Goal: Task Accomplishment & Management: Complete application form

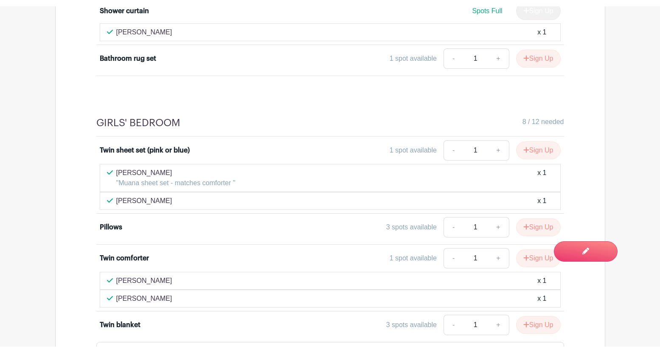
scroll to position [1541, 0]
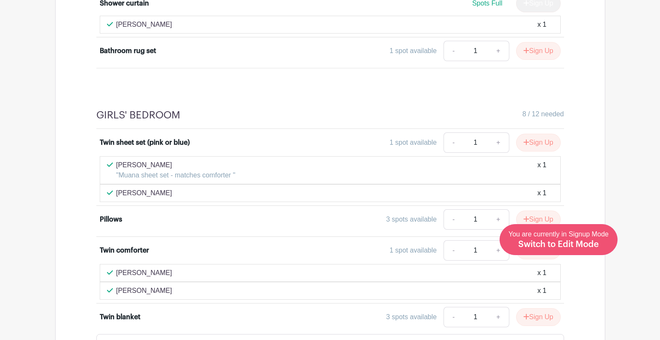
click at [592, 241] on span "Switch to Edit Mode" at bounding box center [559, 244] width 81 height 8
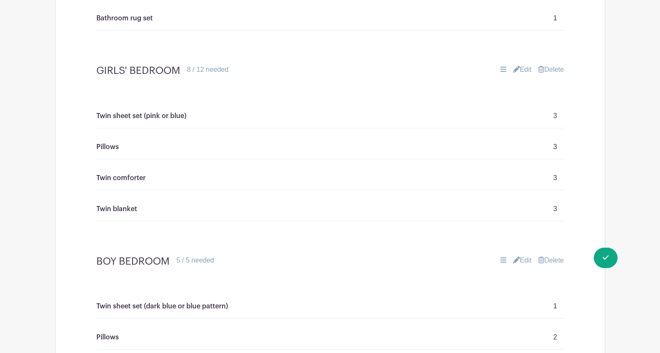
scroll to position [1235, 0]
click at [524, 72] on link "Edit" at bounding box center [522, 70] width 19 height 10
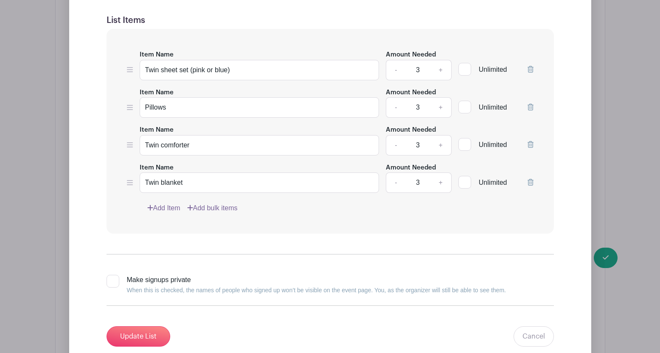
scroll to position [1460, 0]
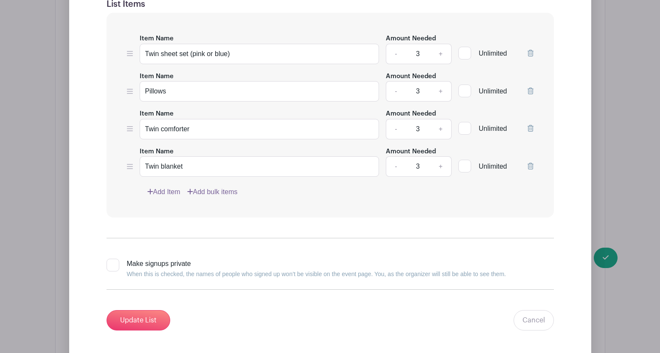
click at [171, 192] on link "Add Item" at bounding box center [163, 192] width 33 height 10
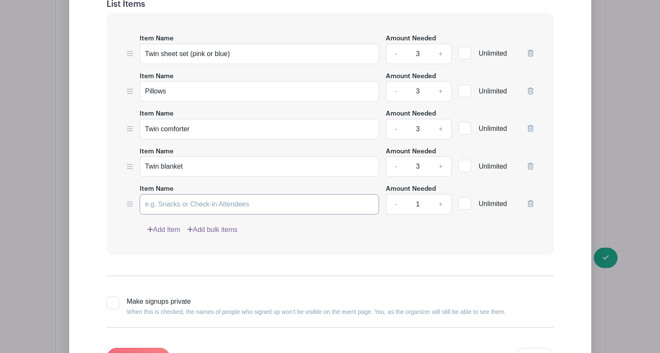
click at [164, 204] on input "Item Name" at bounding box center [260, 204] width 240 height 20
type input "Art supplies (drawing pads, markers, crayons, coloring books)"
click at [465, 201] on div at bounding box center [465, 203] width 13 height 13
click at [464, 201] on input "Unlimited" at bounding box center [462, 202] width 6 height 6
checkbox input "true"
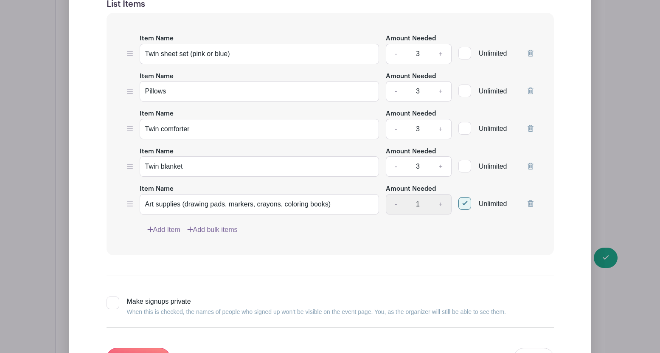
click at [172, 229] on link "Add Item" at bounding box center [163, 230] width 33 height 10
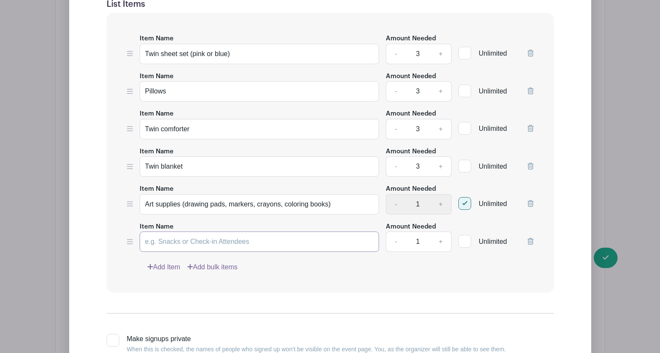
click at [155, 242] on input "Item Name" at bounding box center [260, 241] width 240 height 20
type input "Hangers - set of 50"
click at [441, 242] on link "+" at bounding box center [440, 241] width 21 height 20
type input "2"
click at [465, 202] on div at bounding box center [465, 203] width 13 height 13
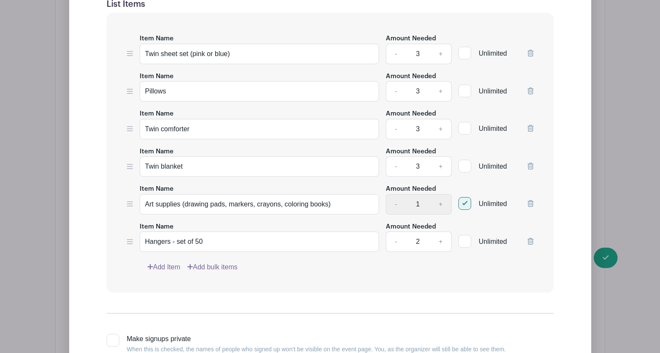
click at [464, 202] on input "Unlimited" at bounding box center [462, 202] width 6 height 6
checkbox input "false"
click at [441, 203] on link "+" at bounding box center [440, 204] width 21 height 20
type input "3"
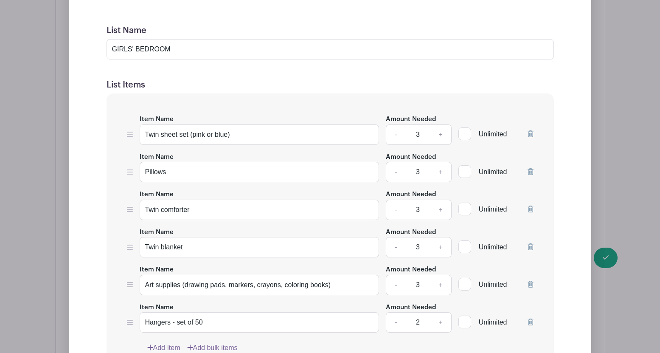
scroll to position [1407, 0]
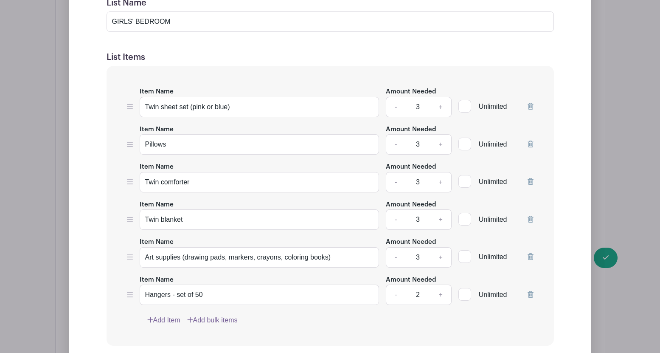
click at [605, 259] on div "Edit Simple Signup List List Name GIRLS' BEDROOM List Items Item Name Twin shee…" at bounding box center [331, 198] width 550 height 623
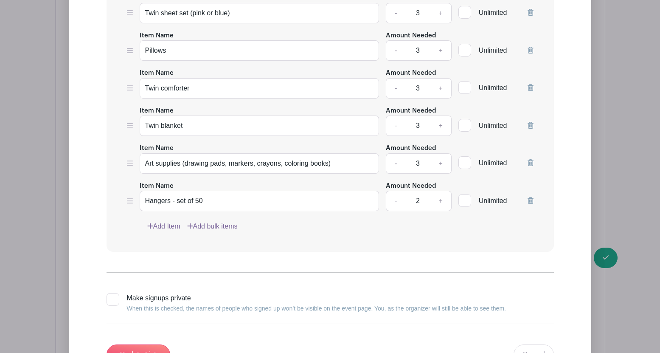
scroll to position [1522, 0]
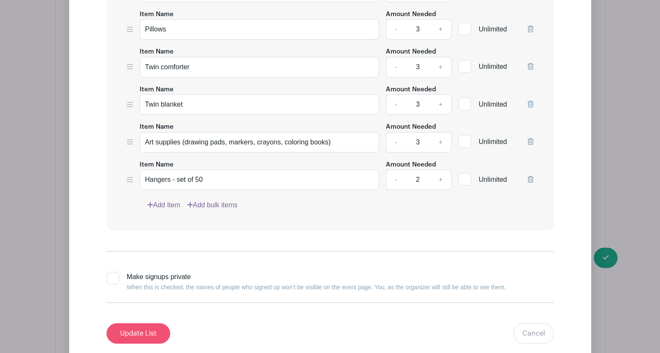
click at [156, 334] on input "Update List" at bounding box center [139, 333] width 64 height 20
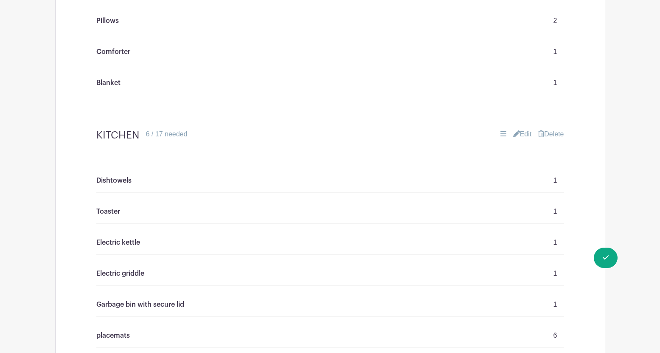
scroll to position [1624, 0]
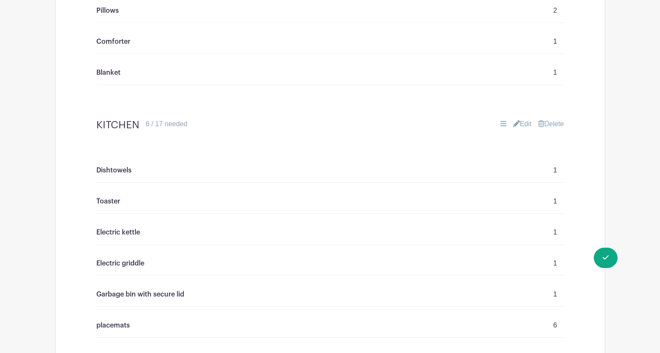
click at [520, 120] on link "Edit" at bounding box center [522, 124] width 19 height 10
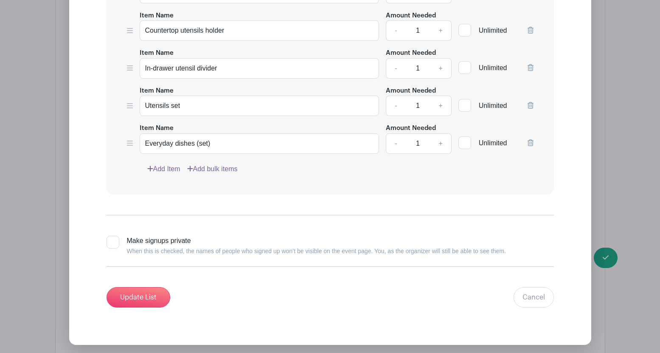
scroll to position [2228, 0]
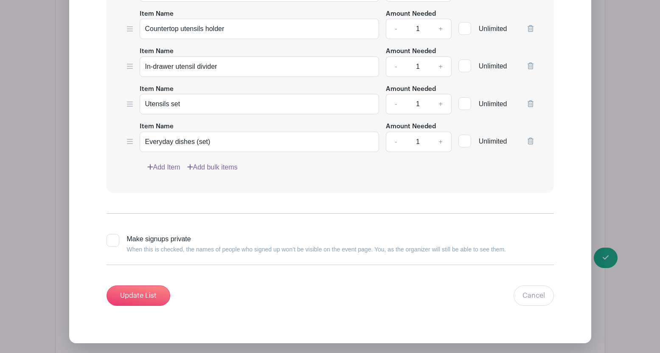
click at [167, 167] on link "Add Item" at bounding box center [163, 167] width 33 height 10
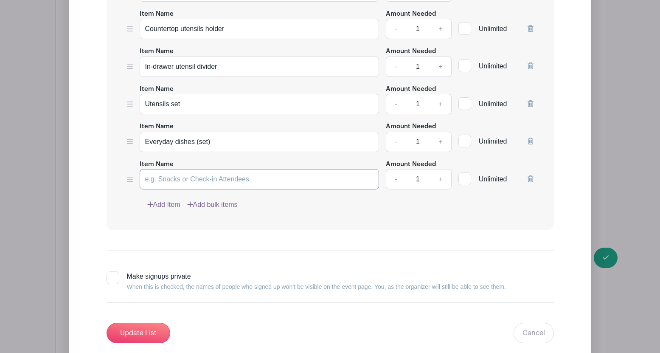
click at [161, 176] on input "Item Name" at bounding box center [260, 179] width 240 height 20
type input "Pots and pans (set)"
click at [138, 329] on input "Update List" at bounding box center [139, 333] width 64 height 20
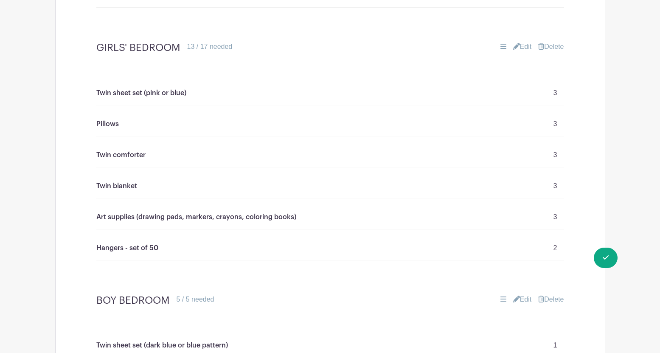
scroll to position [1253, 0]
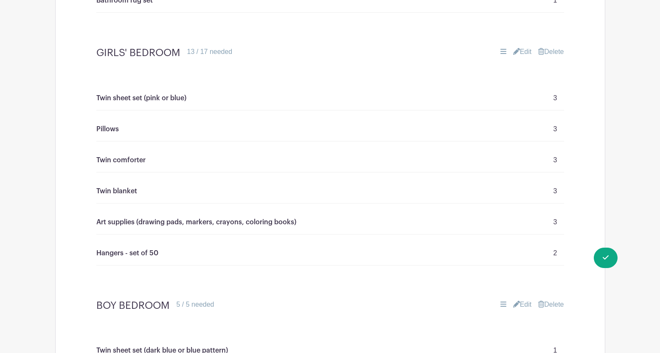
click at [524, 50] on link "Edit" at bounding box center [522, 52] width 19 height 10
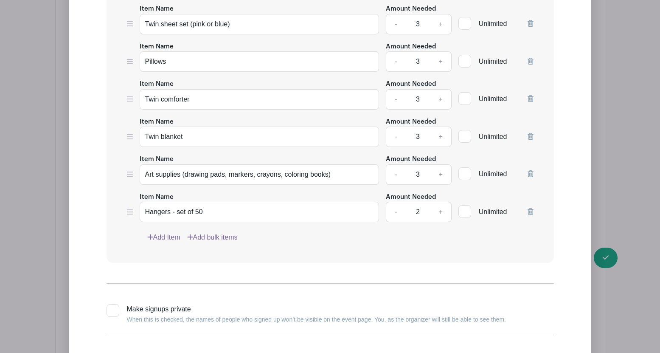
scroll to position [1505, 0]
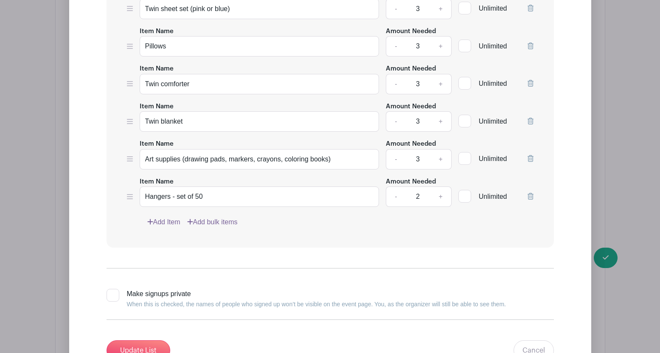
click at [167, 220] on link "Add Item" at bounding box center [163, 222] width 33 height 10
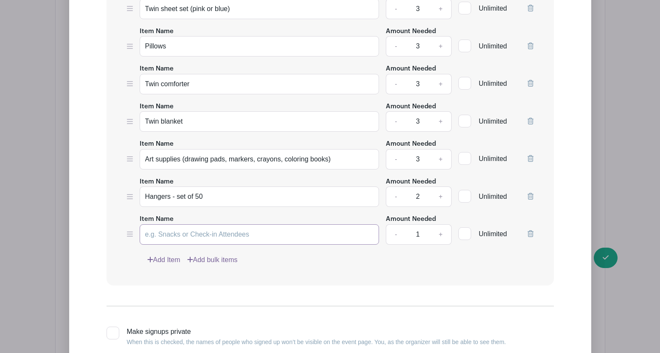
click at [163, 232] on input "Item Name" at bounding box center [260, 234] width 240 height 20
type input "Children's books"
click at [465, 233] on div at bounding box center [465, 233] width 13 height 13
click at [464, 233] on input "Unlimited" at bounding box center [462, 232] width 6 height 6
checkbox input "true"
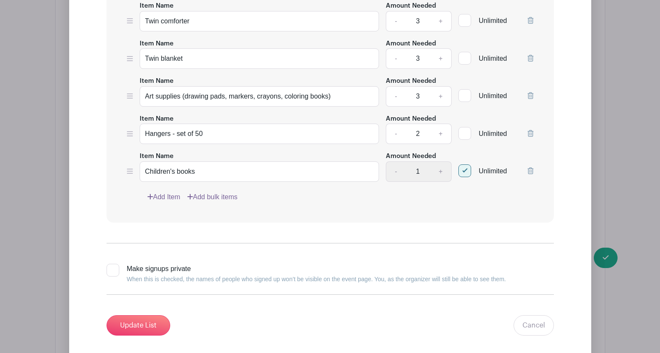
scroll to position [1569, 0]
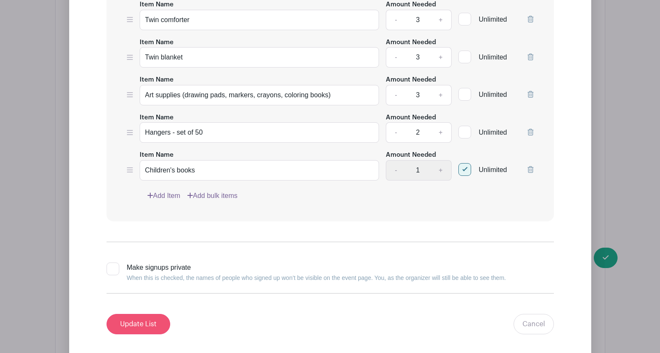
click at [144, 327] on input "Update List" at bounding box center [139, 324] width 64 height 20
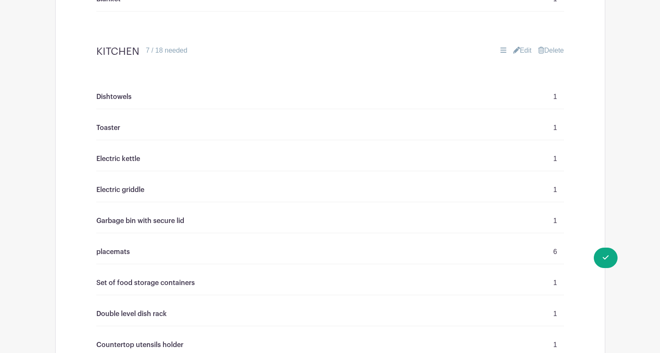
scroll to position [1728, 0]
click at [524, 47] on link "Edit" at bounding box center [522, 50] width 19 height 10
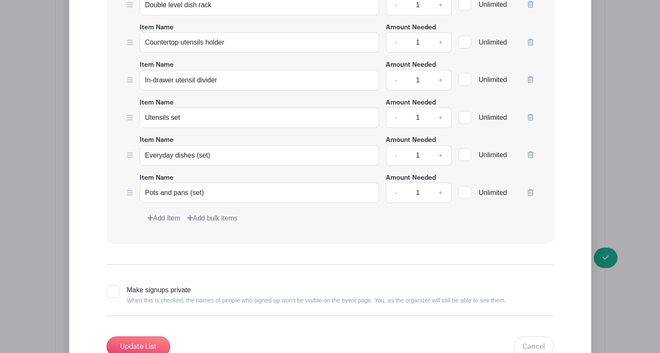
scroll to position [2246, 0]
click at [165, 220] on link "Add Item" at bounding box center [163, 218] width 33 height 10
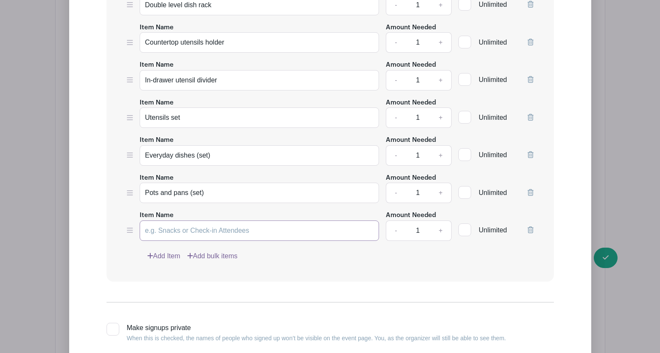
click at [166, 234] on input "Item Name" at bounding box center [260, 230] width 240 height 20
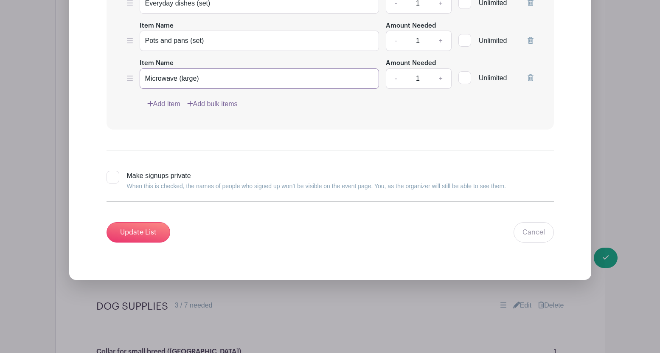
scroll to position [2408, 0]
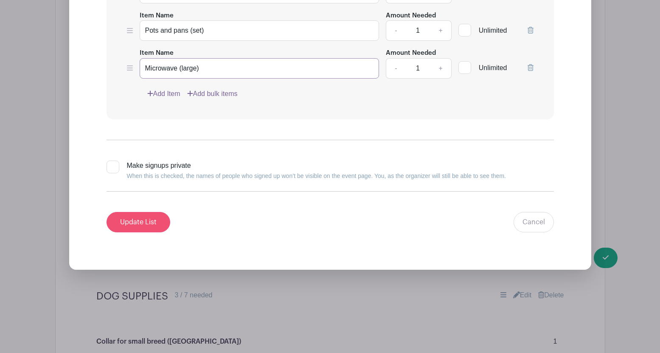
type input "Microwave (large)"
click at [146, 220] on input "Update List" at bounding box center [139, 222] width 64 height 20
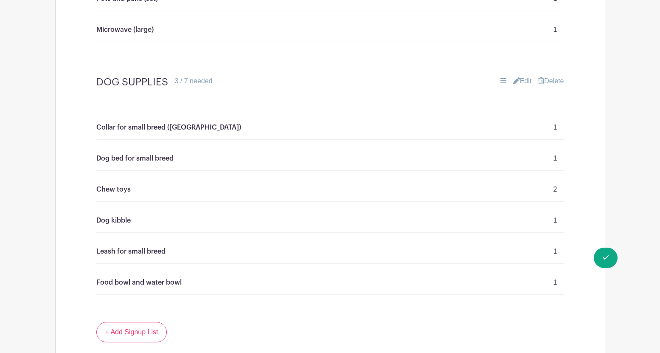
scroll to position [2212, 0]
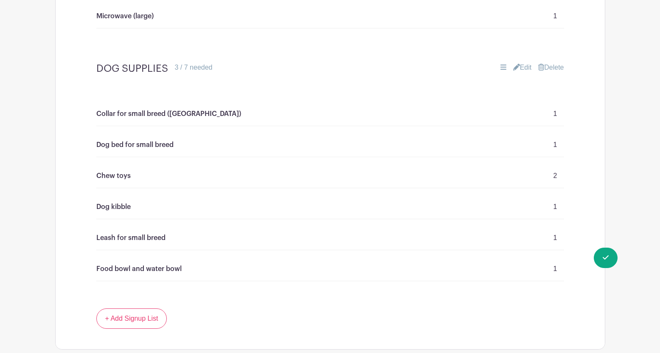
click at [524, 67] on link "Edit" at bounding box center [522, 67] width 19 height 10
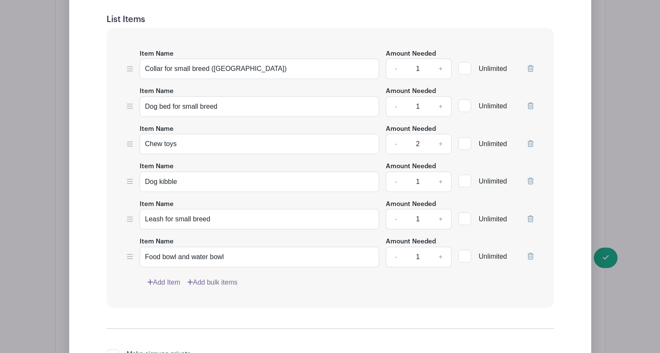
scroll to position [2442, 0]
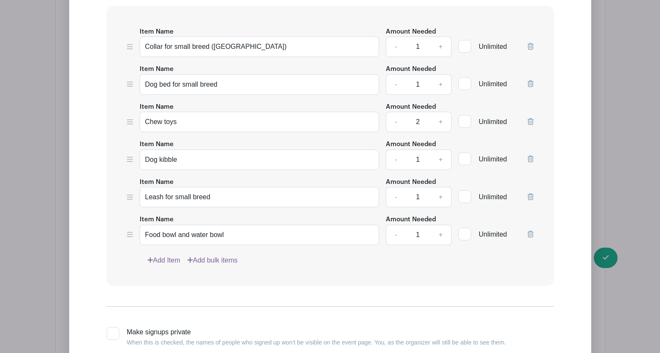
click at [165, 259] on link "Add Item" at bounding box center [163, 260] width 33 height 10
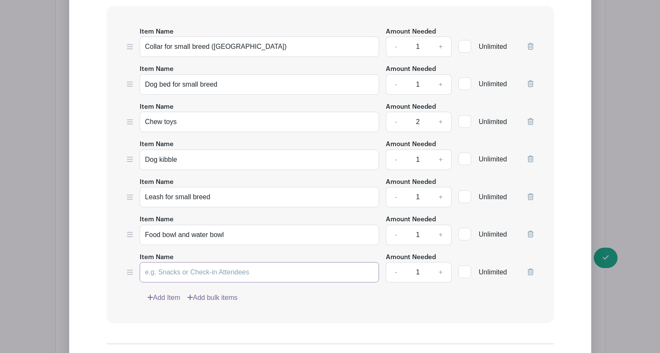
click at [162, 269] on input "Item Name" at bounding box center [260, 272] width 240 height 20
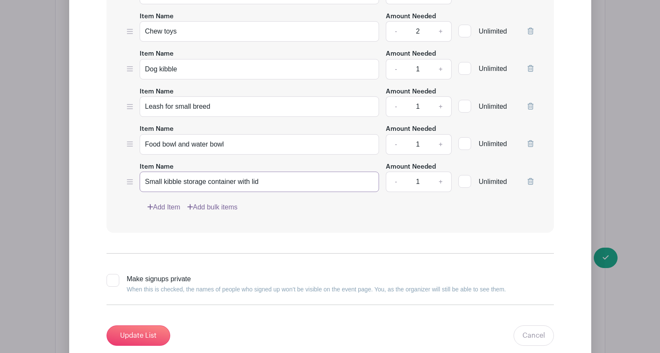
scroll to position [2572, 0]
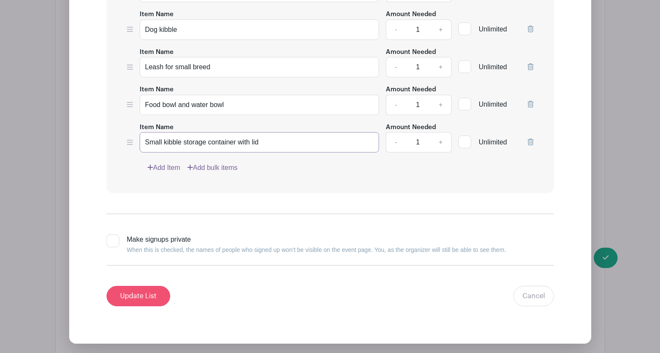
type input "Small kibble storage container with lid"
click at [142, 296] on input "Update List" at bounding box center [139, 296] width 64 height 20
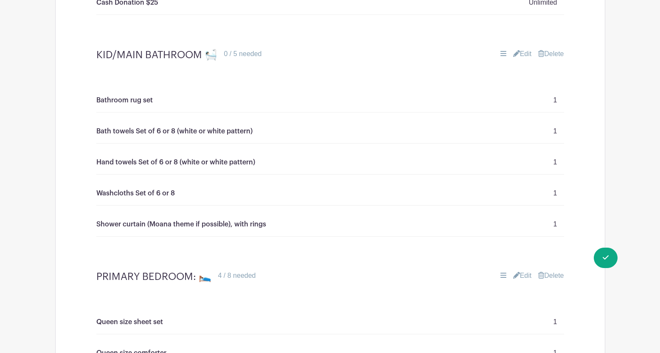
scroll to position [805, 0]
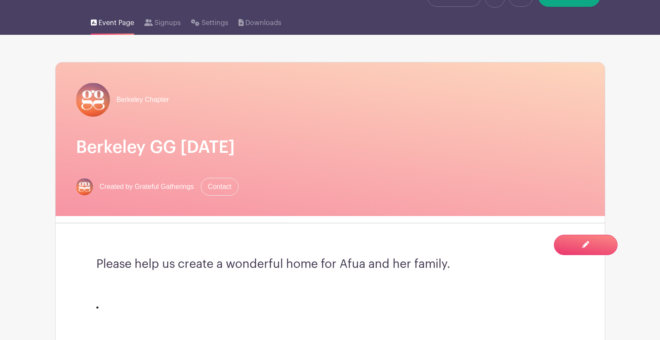
scroll to position [31, 0]
